Goal: Transaction & Acquisition: Purchase product/service

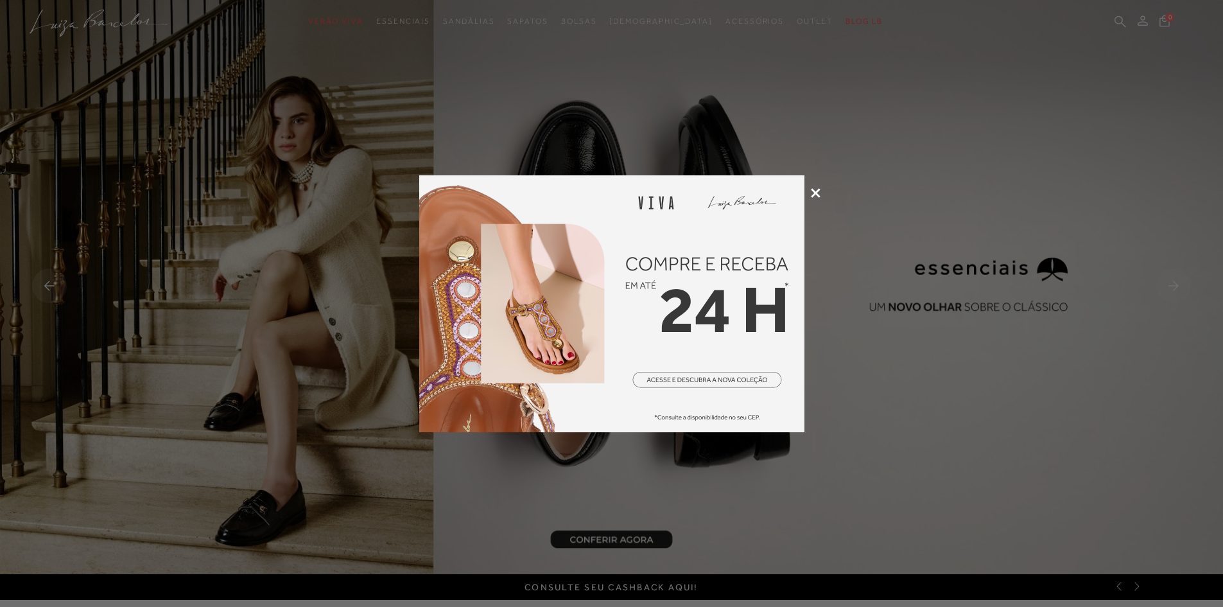
click at [816, 192] on icon at bounding box center [816, 193] width 10 height 10
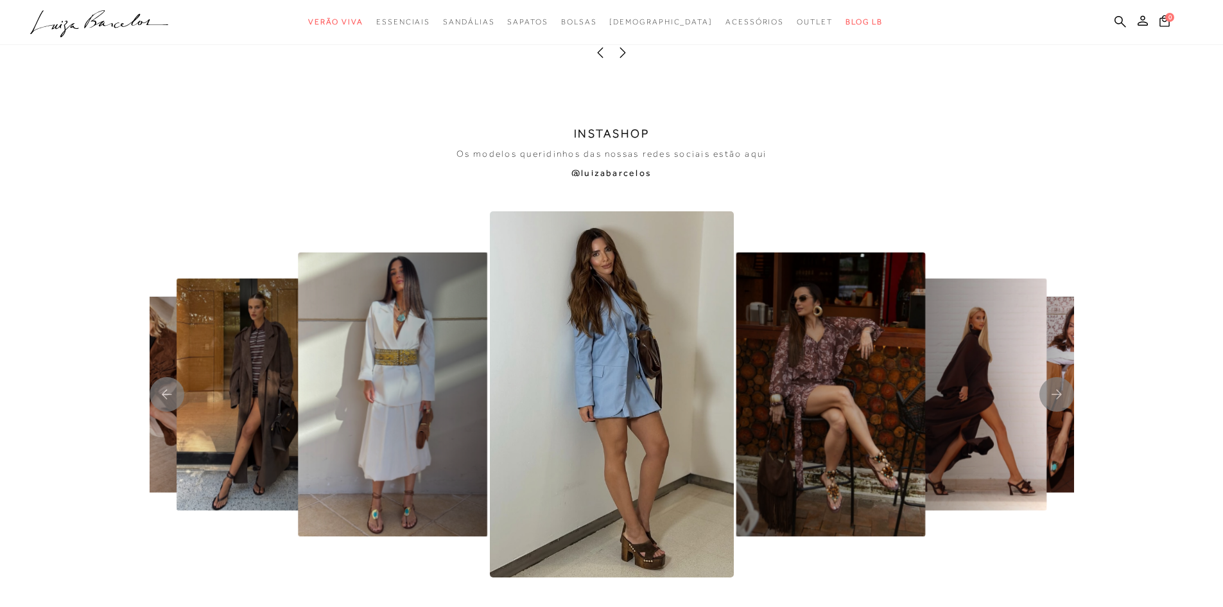
scroll to position [3082, 0]
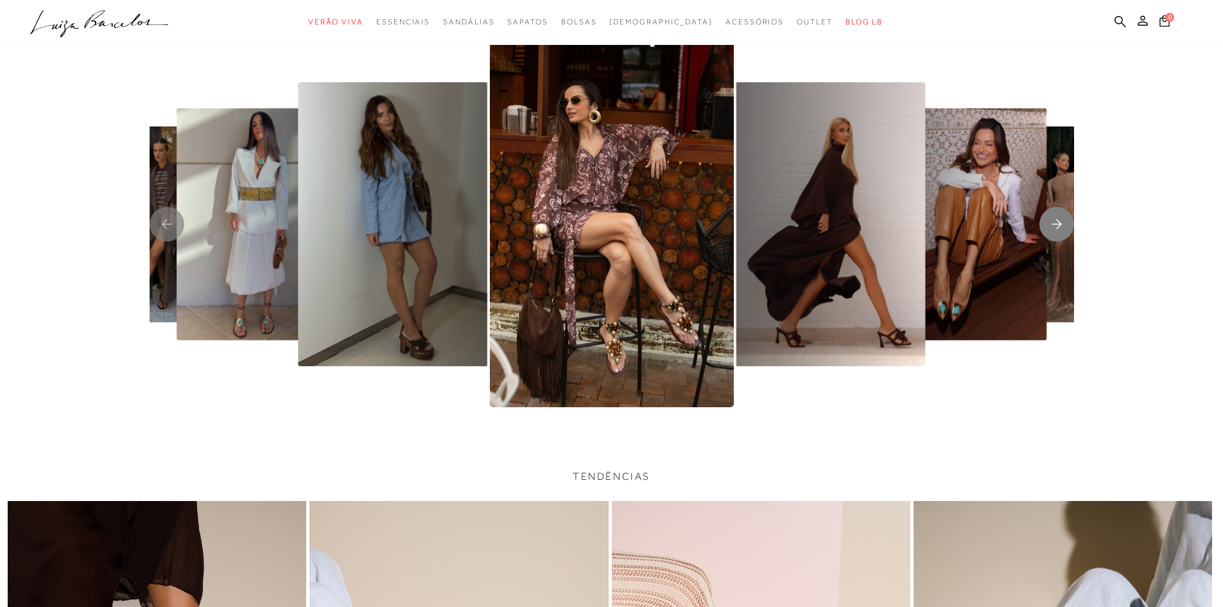
click at [1061, 225] on icon "Next slide" at bounding box center [1057, 225] width 10 height 10
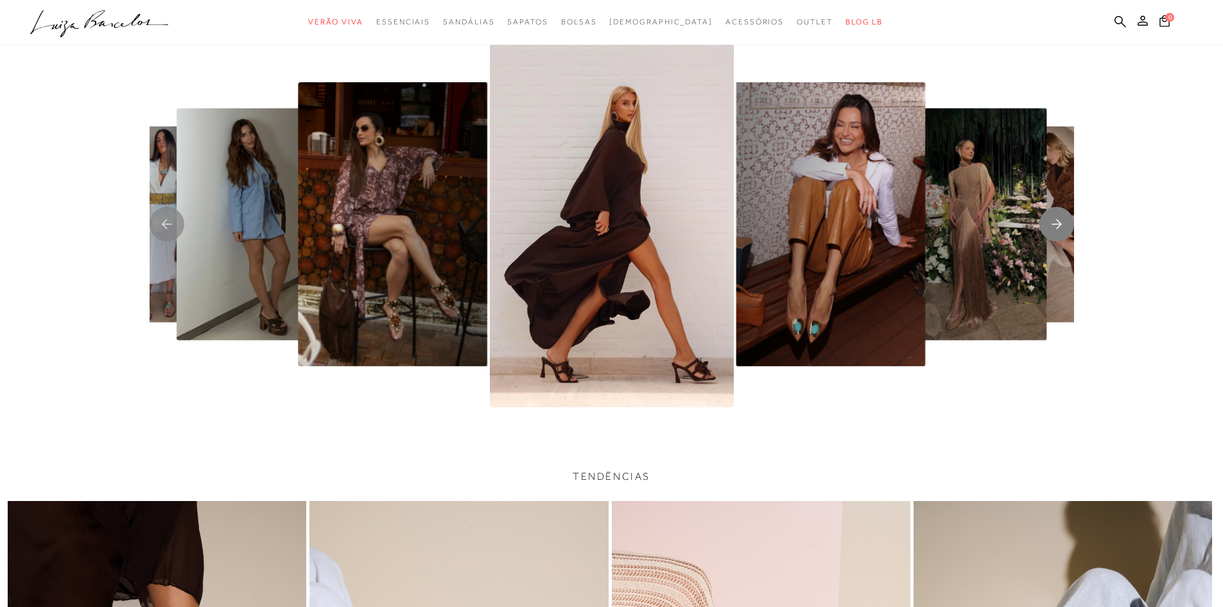
click at [1061, 225] on icon "Next slide" at bounding box center [1057, 225] width 10 height 10
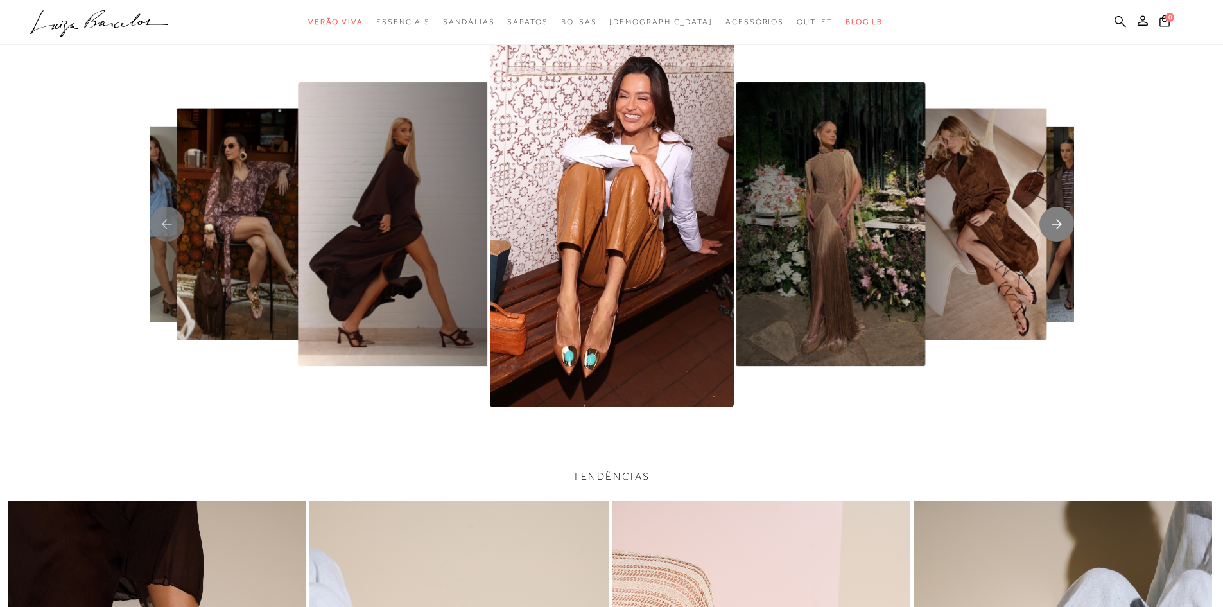
click at [1061, 225] on icon "Next slide" at bounding box center [1057, 225] width 10 height 10
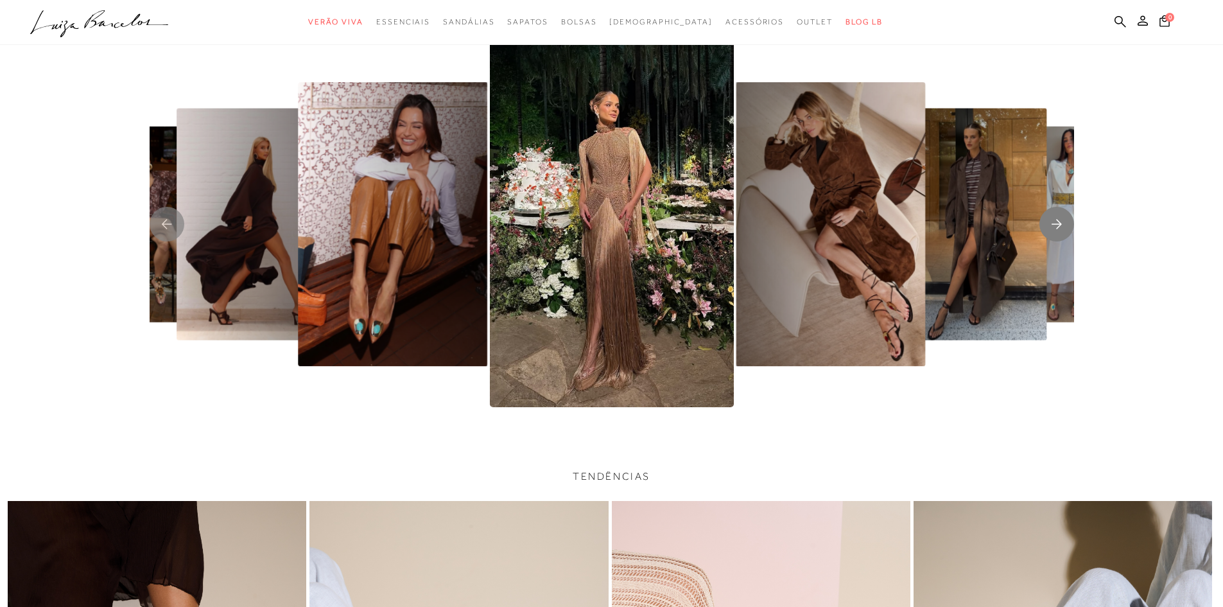
click at [1061, 225] on icon "Next slide" at bounding box center [1057, 225] width 10 height 10
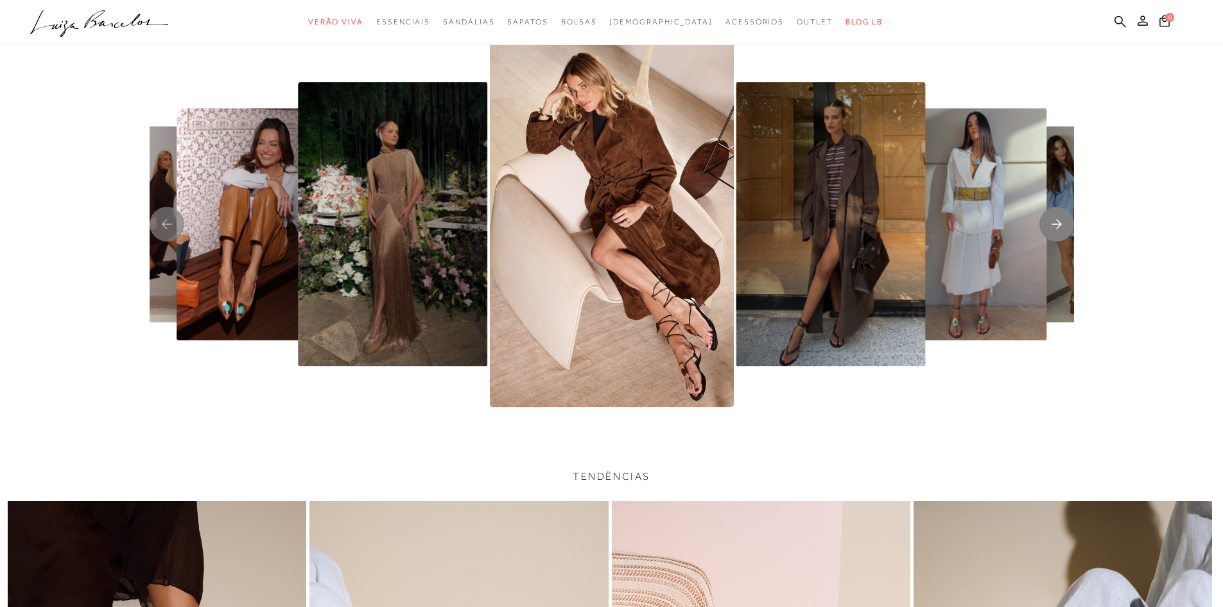
click at [1061, 225] on icon "Next slide" at bounding box center [1057, 225] width 10 height 10
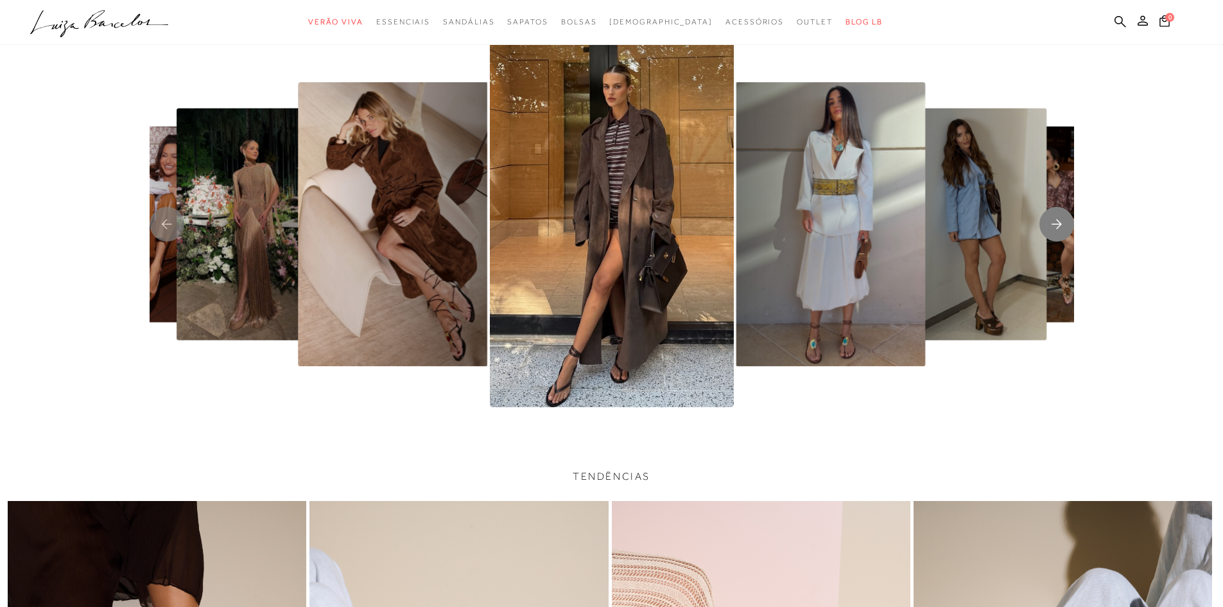
click at [1061, 225] on icon "Next slide" at bounding box center [1057, 225] width 10 height 10
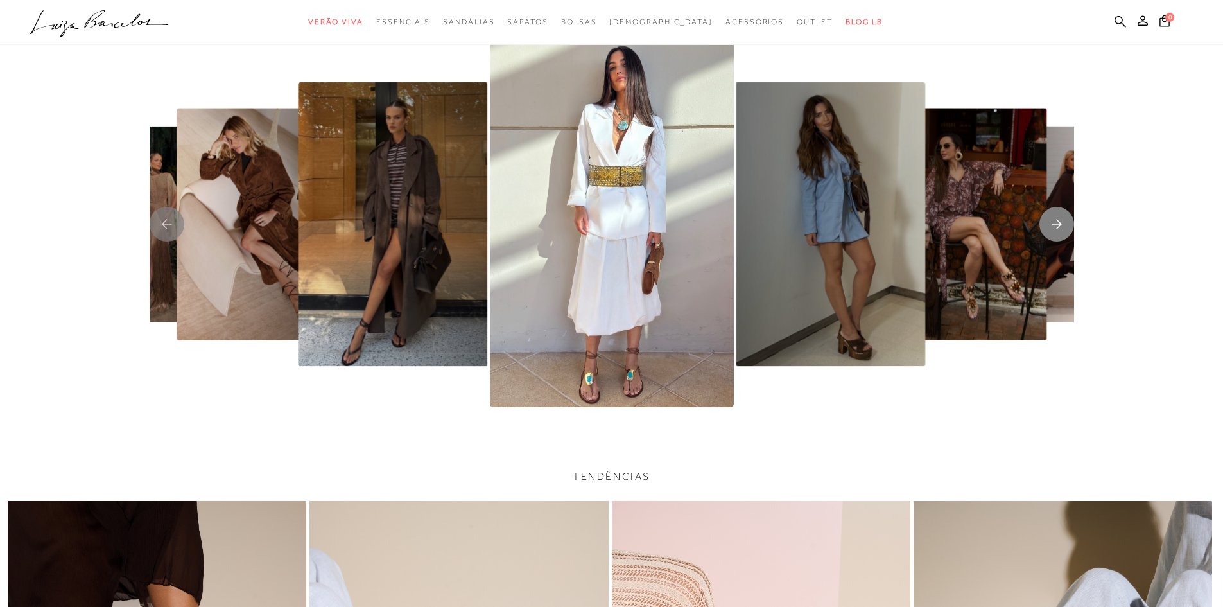
click at [1061, 225] on icon "Next slide" at bounding box center [1057, 225] width 10 height 10
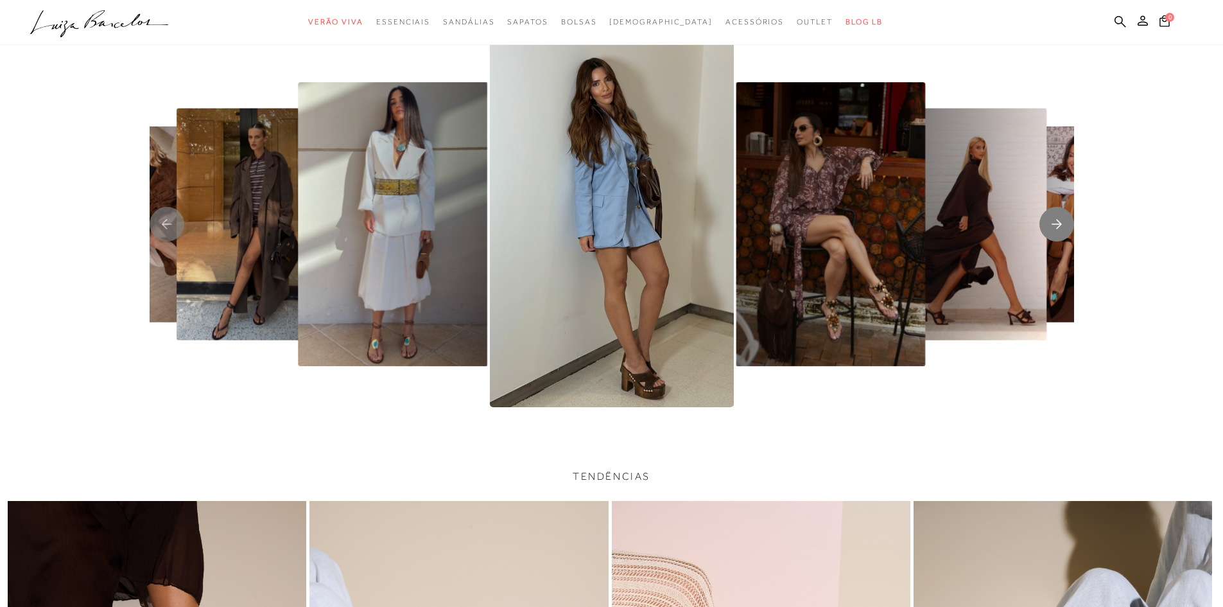
click at [1061, 225] on icon "Next slide" at bounding box center [1057, 225] width 10 height 10
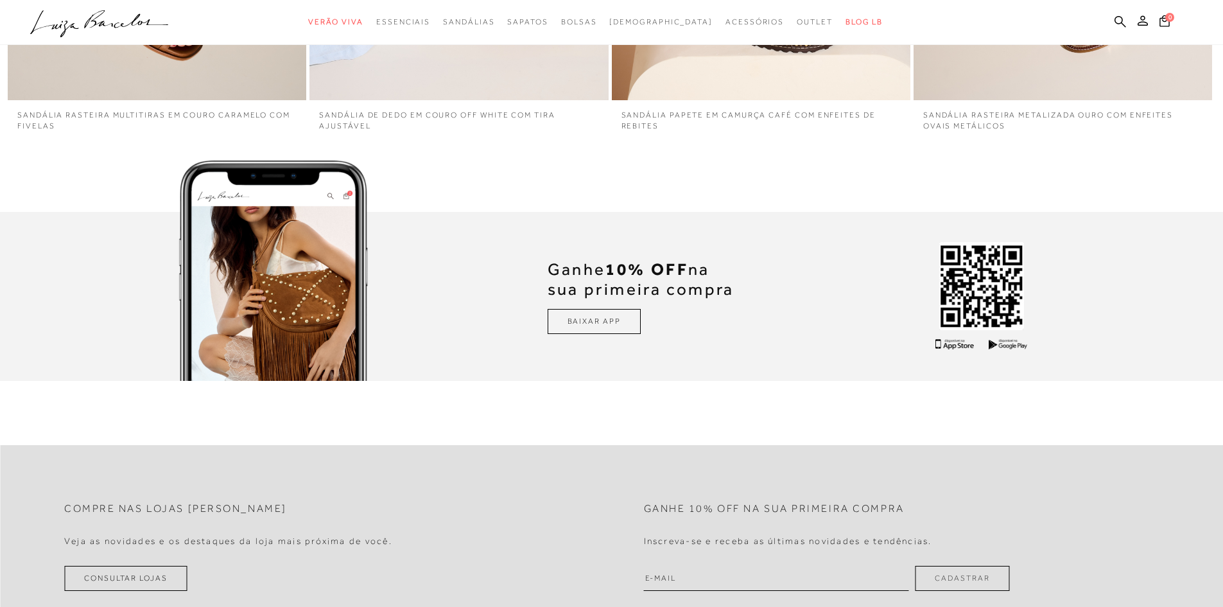
scroll to position [3733, 0]
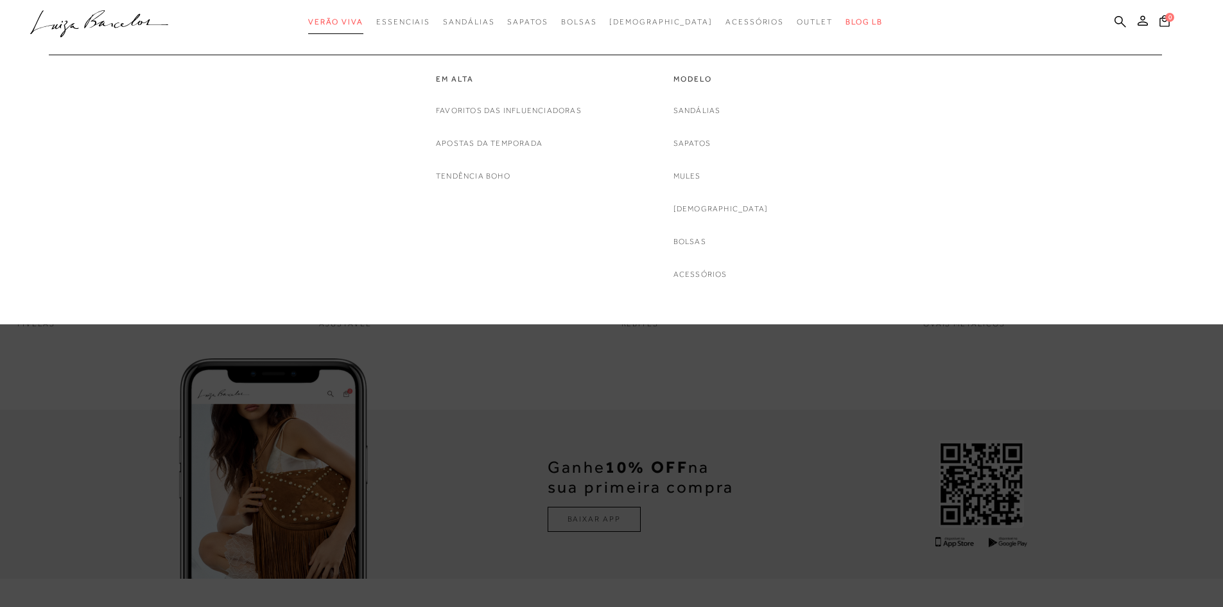
click at [360, 21] on span "Verão Viva" at bounding box center [335, 21] width 55 height 9
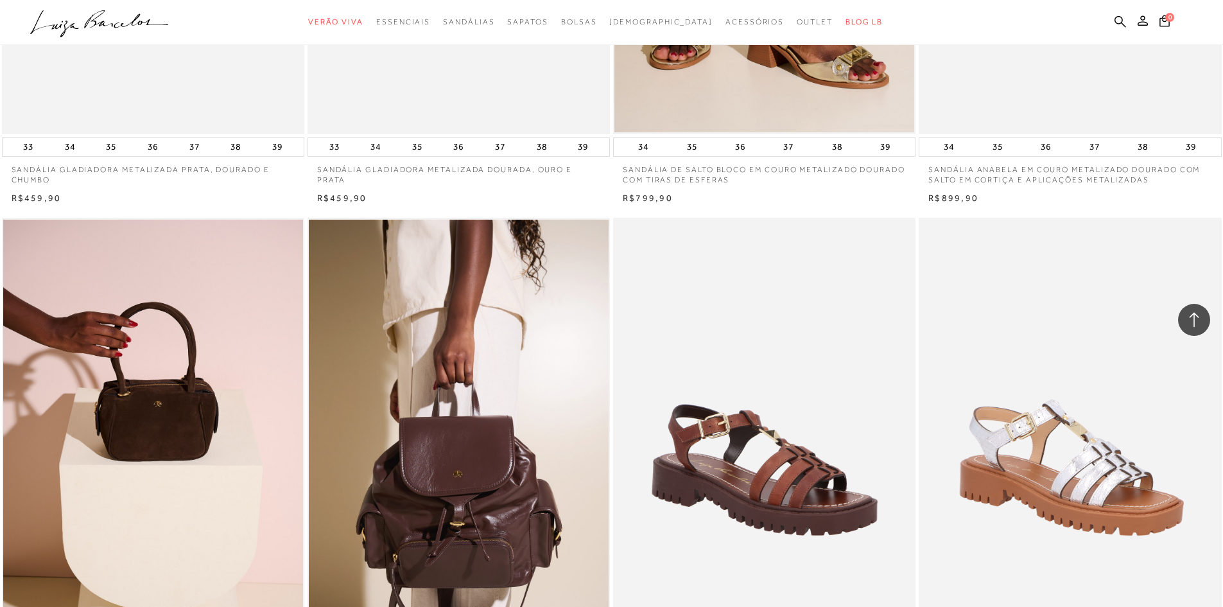
scroll to position [1092, 0]
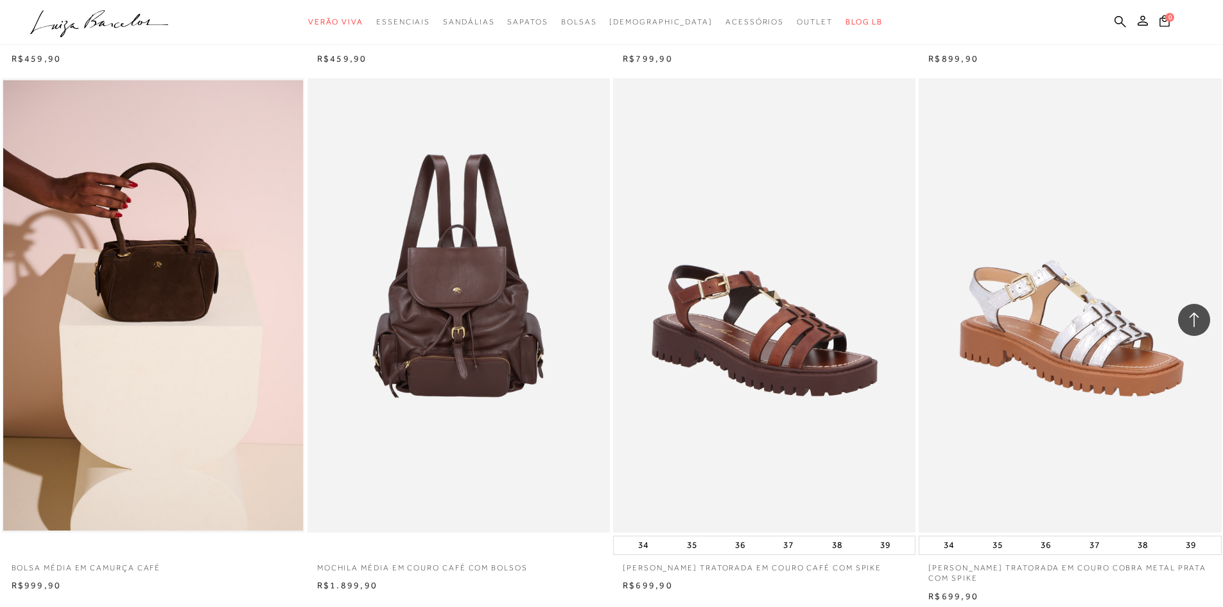
click at [575, 451] on img at bounding box center [459, 305] width 301 height 454
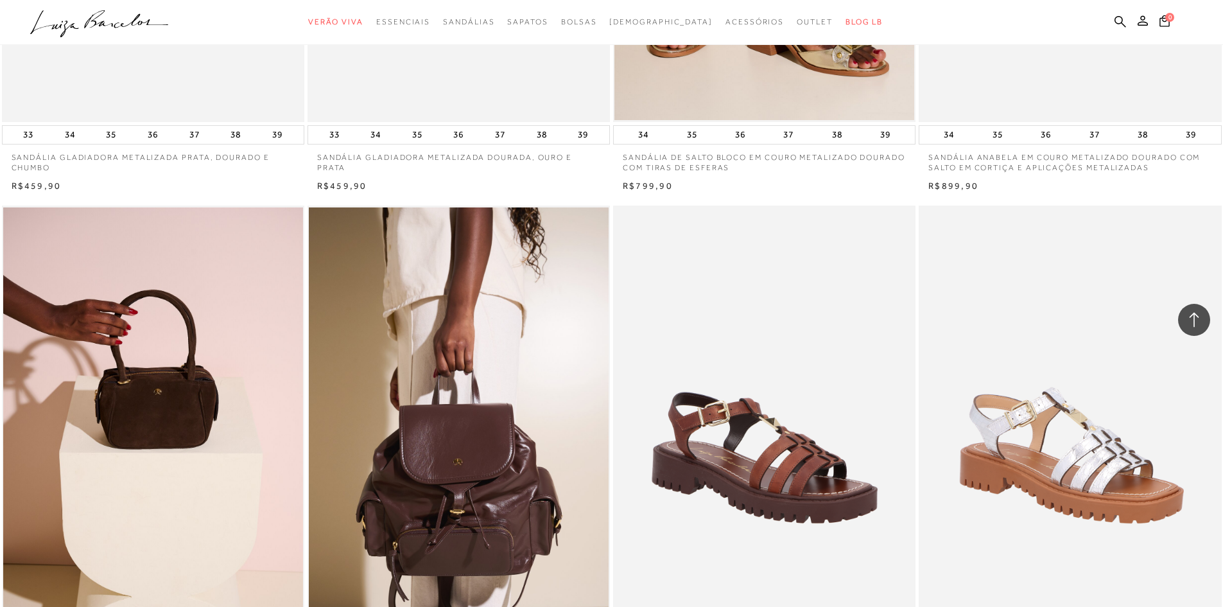
scroll to position [1156, 0]
